Goal: Information Seeking & Learning: Learn about a topic

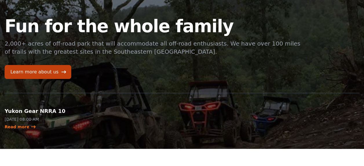
scroll to position [29, 0]
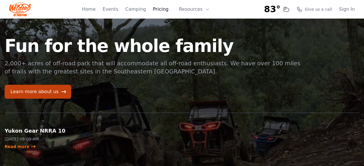
click at [162, 8] on link "Pricing" at bounding box center [161, 9] width 16 height 7
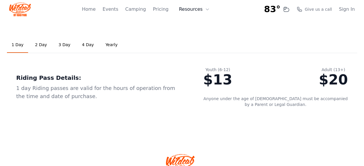
click at [207, 8] on icon at bounding box center [207, 9] width 5 height 5
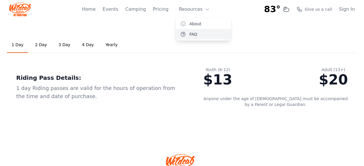
click at [194, 32] on link "FAQ" at bounding box center [204, 34] width 56 height 10
